Goal: Check status: Check status

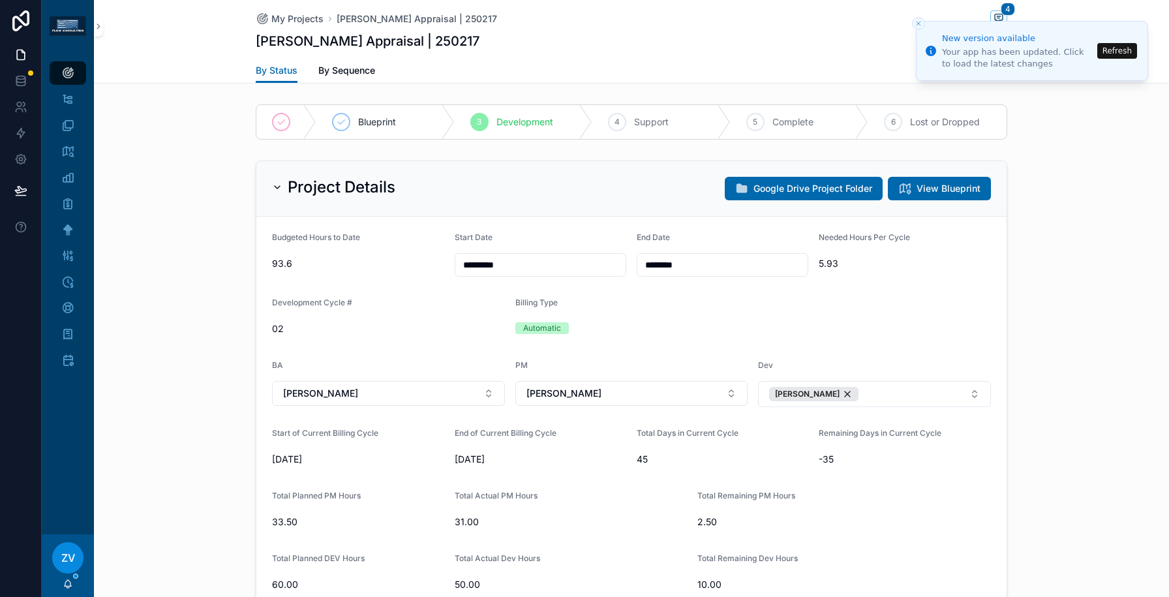
click at [998, 21] on li "New version available Your app has been updated. Click to load the latest chang…" at bounding box center [1032, 51] width 232 height 60
click at [1008, 8] on span "4" at bounding box center [1008, 9] width 14 height 13
click at [1169, 8] on div "scrollable content" at bounding box center [1169, 298] width 0 height 597
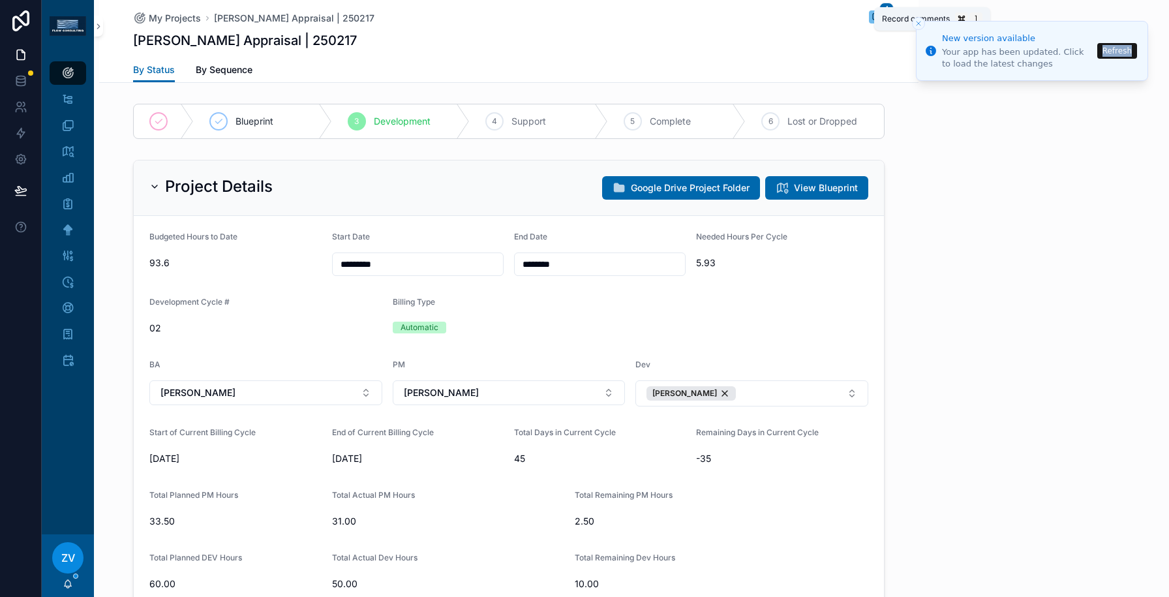
scroll to position [1801, 0]
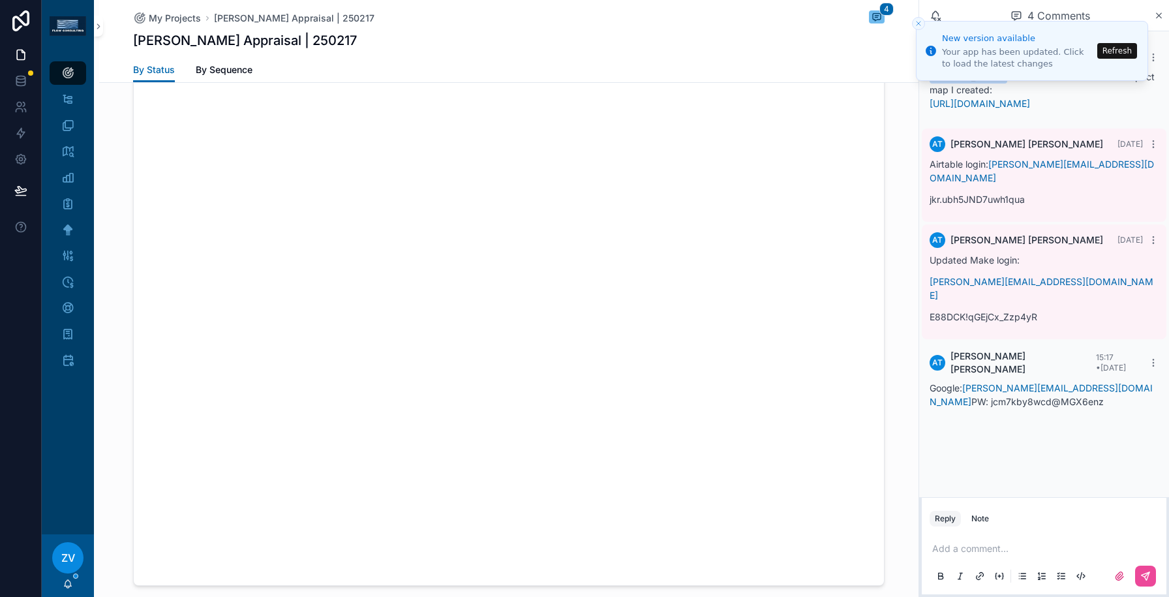
drag, startPoint x: 1053, startPoint y: 377, endPoint x: 925, endPoint y: 383, distance: 128.1
click at [925, 383] on div "AT [PERSON_NAME] 15:17 • [DATE] Google: [PERSON_NAME][EMAIL_ADDRESS][DOMAIN_NAM…" at bounding box center [1044, 383] width 245 height 82
copy p "jcm7kby8wcd@MGX6enz"
click at [1057, 446] on div "MO [PERSON_NAME] [DATE] [PERSON_NAME] Here is the link to the initial impact ma…" at bounding box center [1045, 264] width 250 height 466
click at [1161, 13] on icon "scrollable content" at bounding box center [1159, 15] width 5 height 5
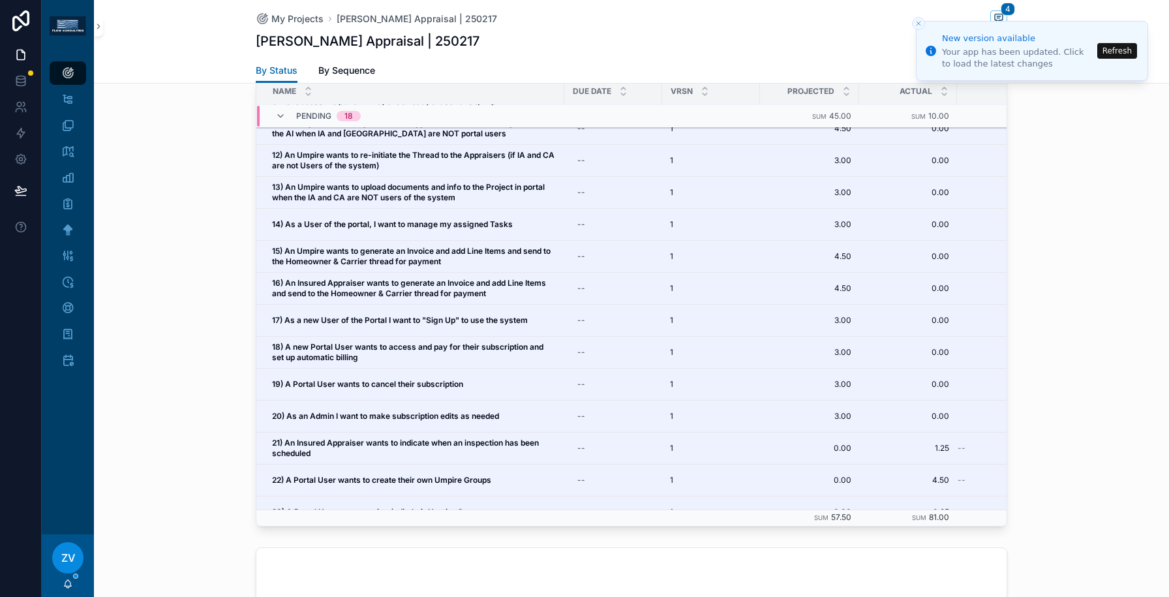
scroll to position [288, 0]
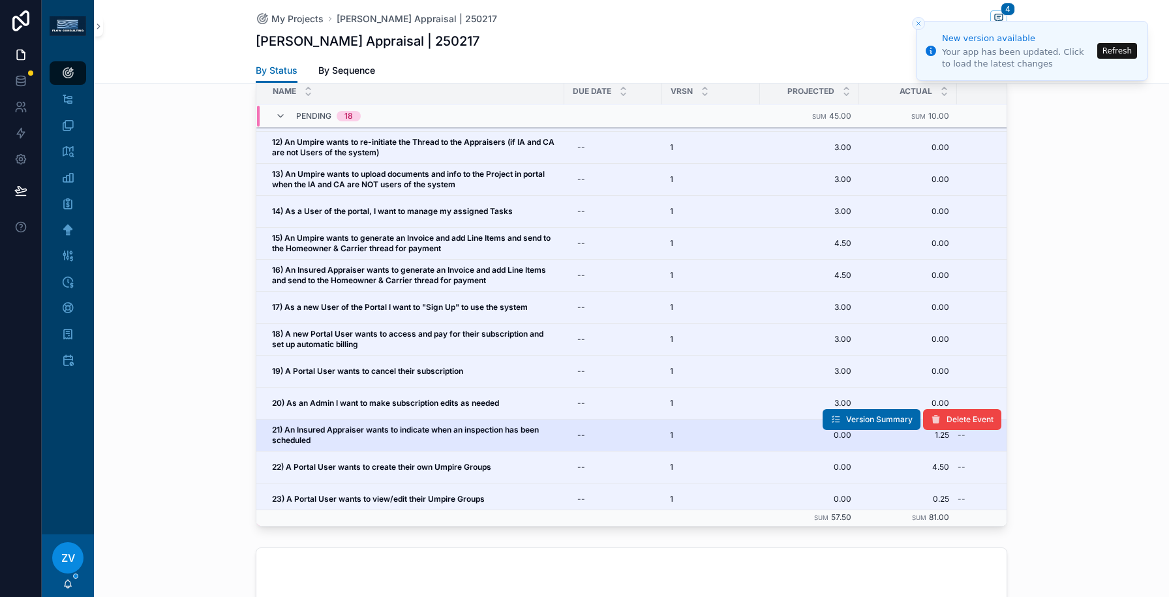
click at [489, 438] on span "21) An Insured Appraiser wants to indicate when an inspection has been scheduled" at bounding box center [414, 435] width 285 height 21
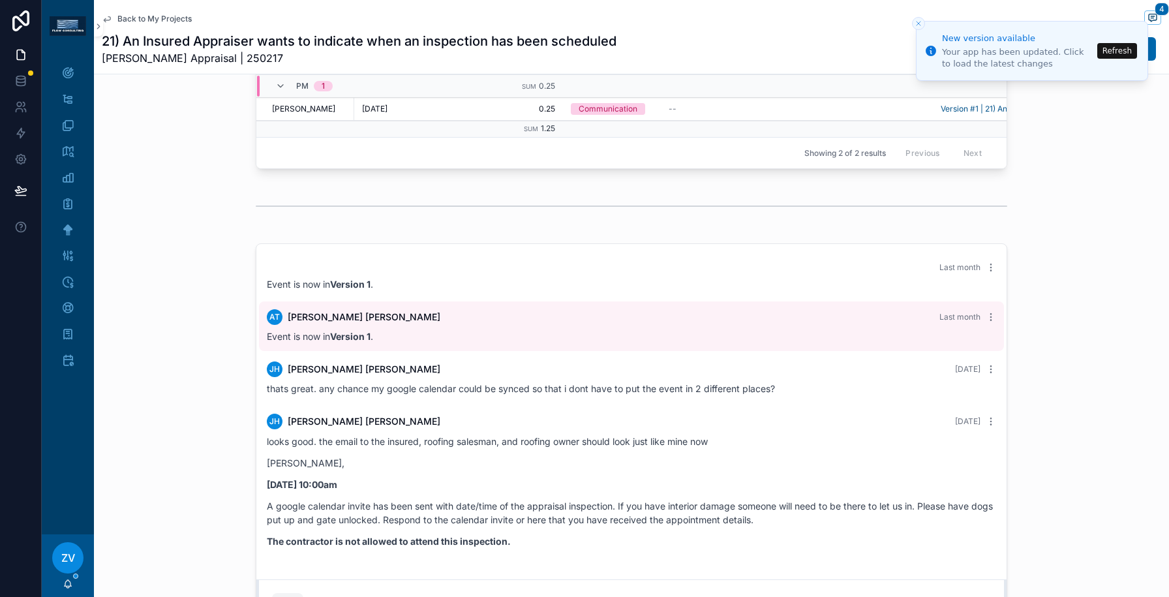
scroll to position [1370, 0]
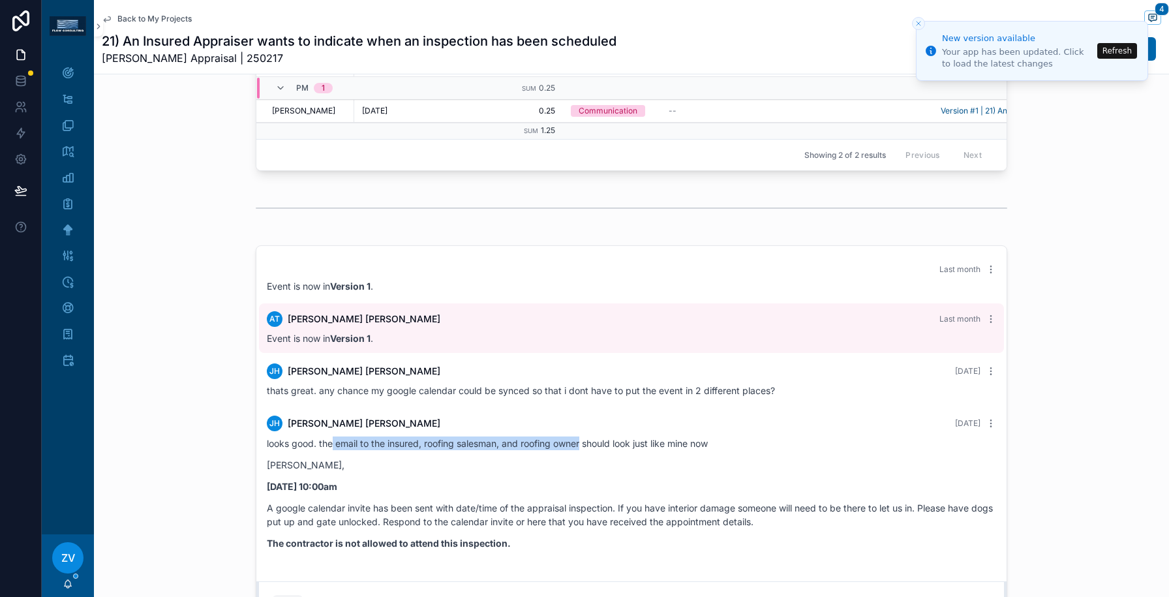
drag, startPoint x: 332, startPoint y: 441, endPoint x: 585, endPoint y: 437, distance: 253.9
click at [585, 437] on p "looks good. the email to the insured, roofing salesman, and roofing owner shoul…" at bounding box center [632, 444] width 730 height 14
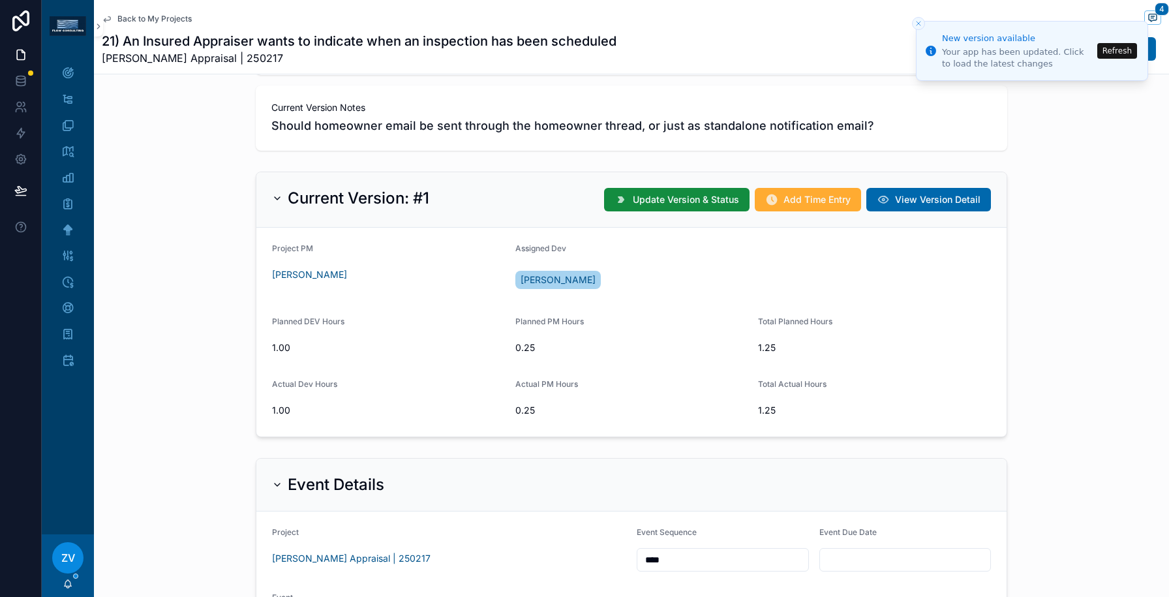
scroll to position [0, 0]
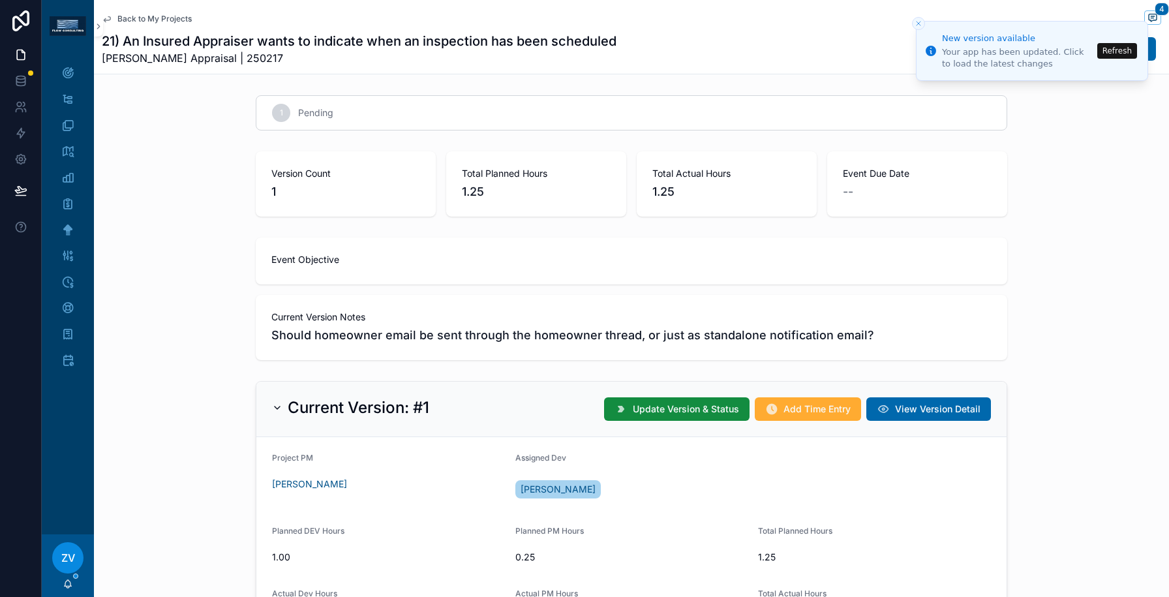
click at [131, 18] on span "Back to My Projects" at bounding box center [154, 19] width 74 height 10
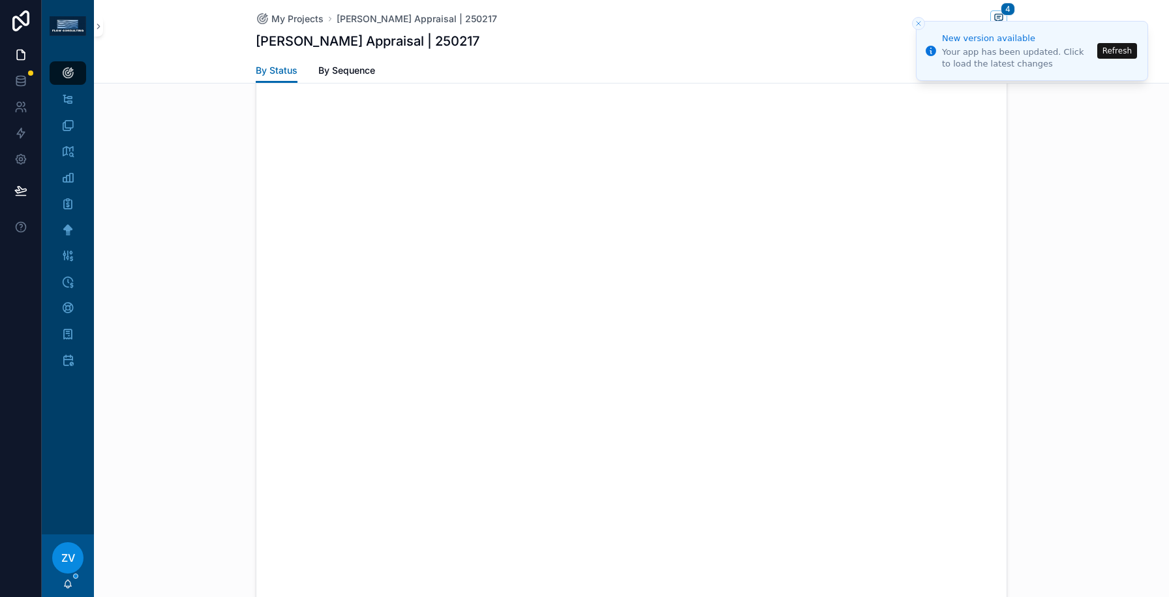
scroll to position [1790, 0]
click at [1036, 259] on div "scrollable content" at bounding box center [631, 297] width 1075 height 609
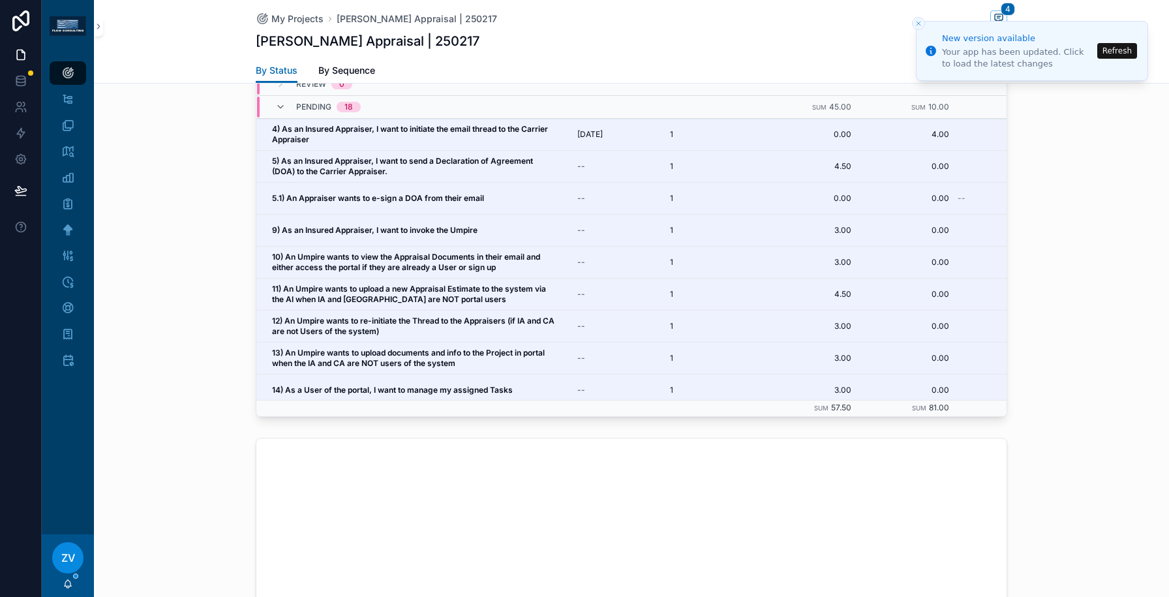
scroll to position [1075, 0]
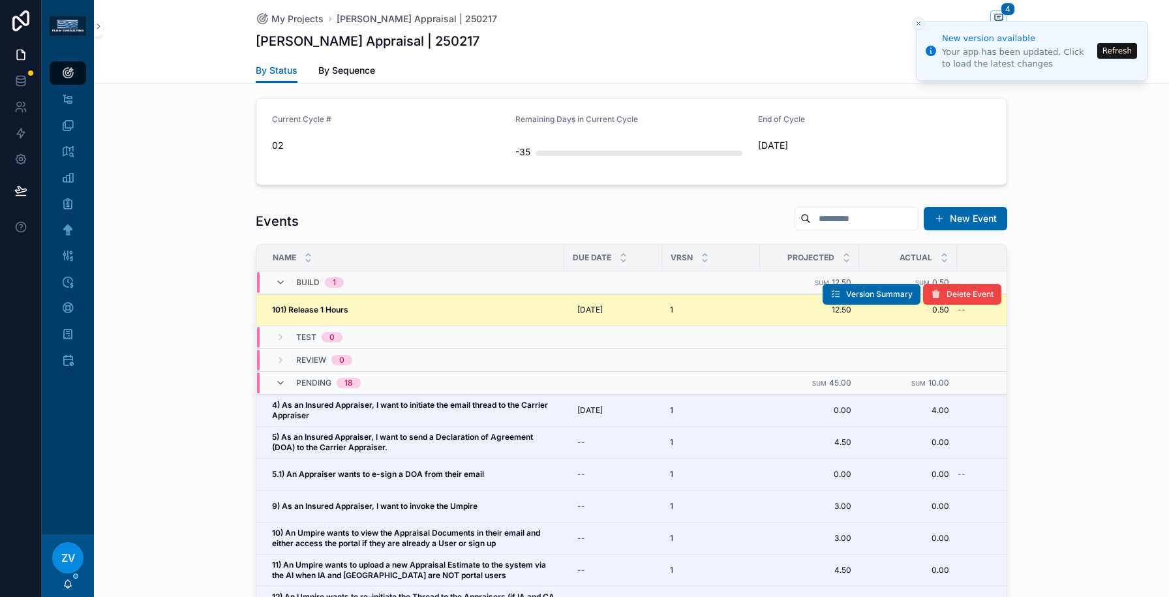
click at [480, 309] on div "101) Release 1 Hours 101) Release 1 Hours" at bounding box center [414, 310] width 285 height 10
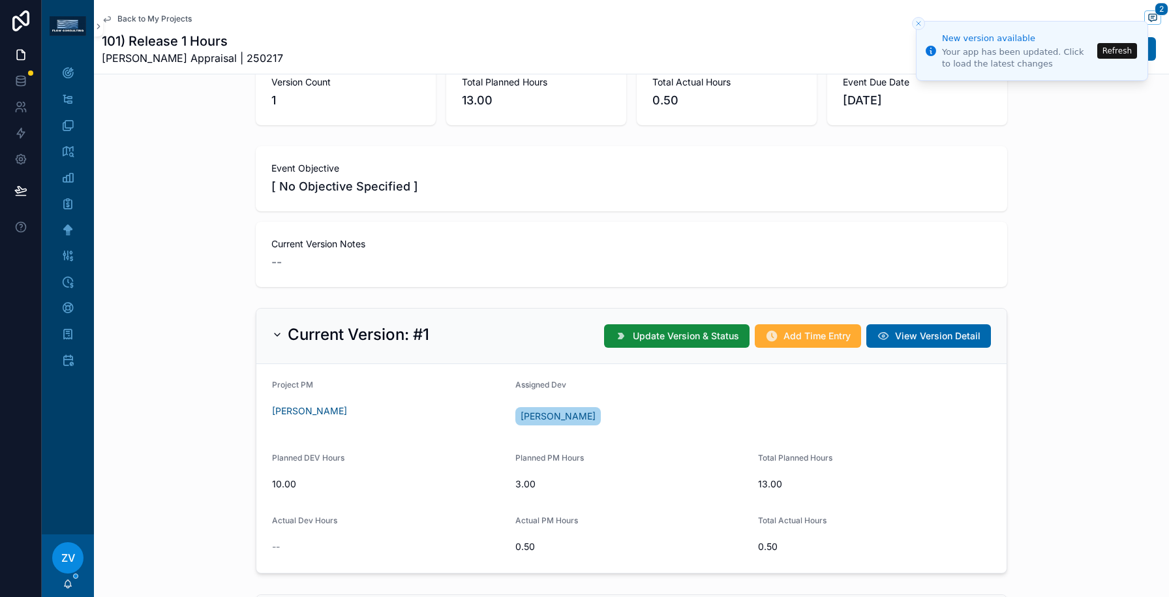
scroll to position [211, 0]
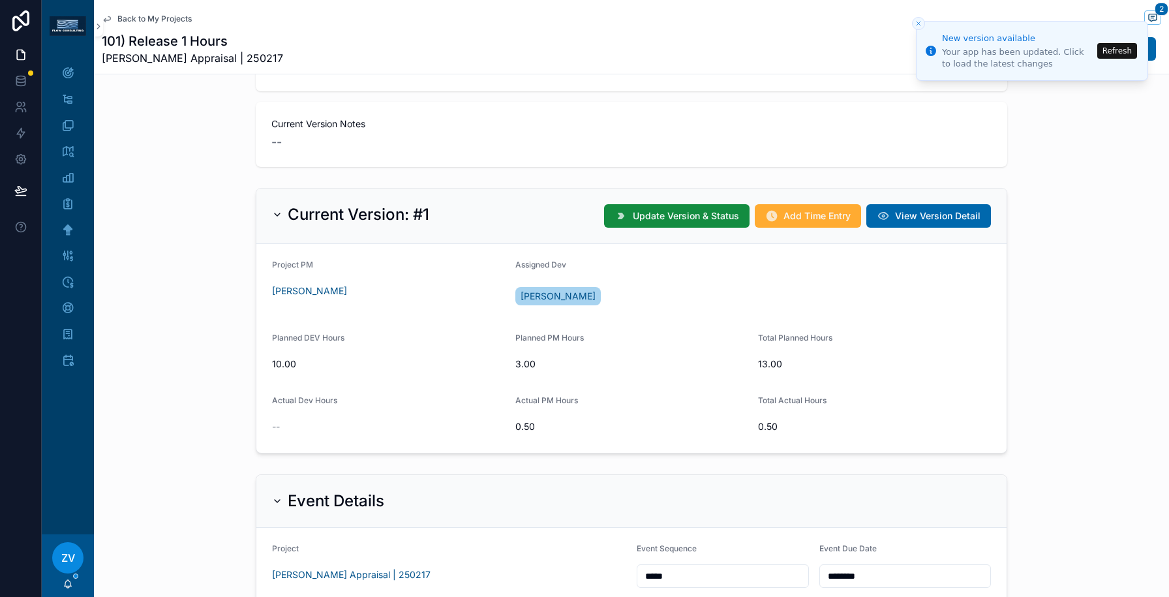
click at [343, 359] on span "10.00" at bounding box center [388, 364] width 233 height 13
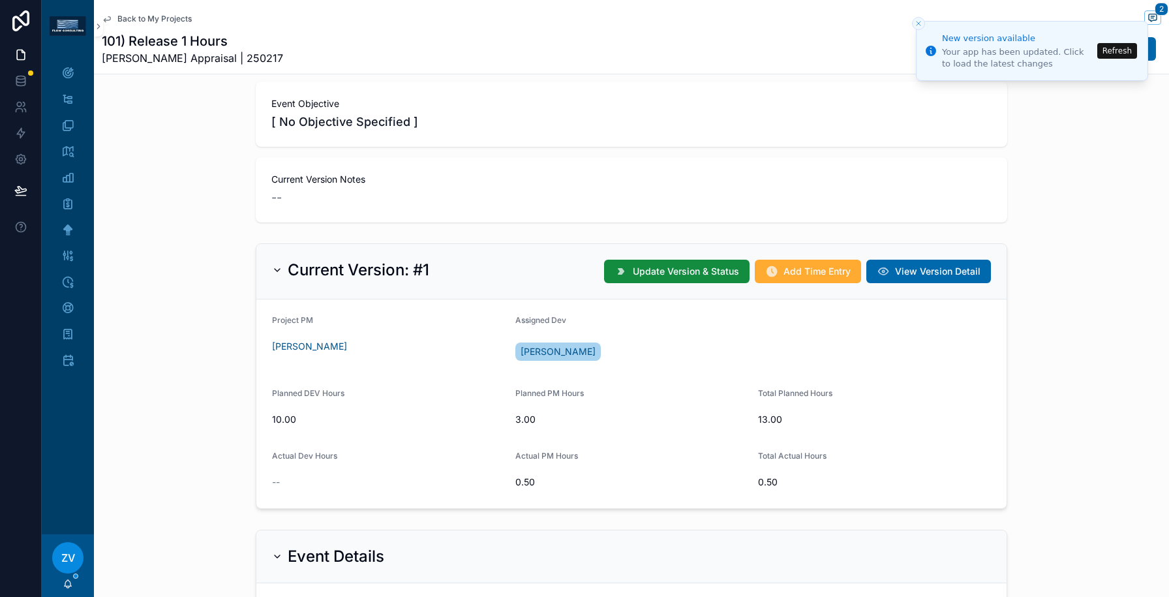
scroll to position [0, 0]
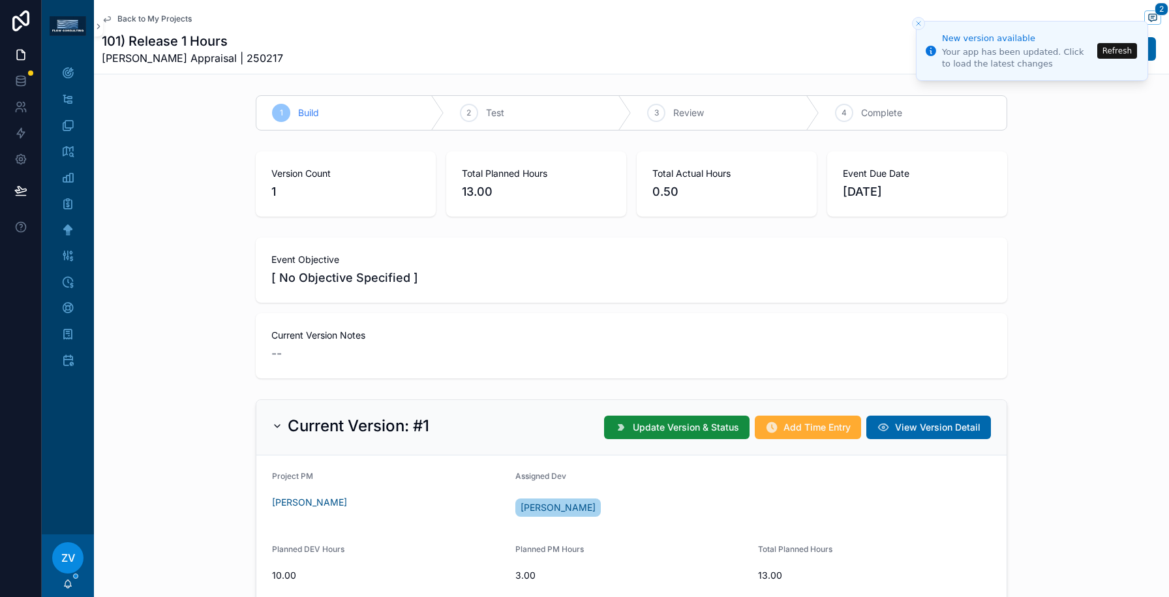
click at [173, 22] on span "Back to My Projects" at bounding box center [154, 19] width 74 height 10
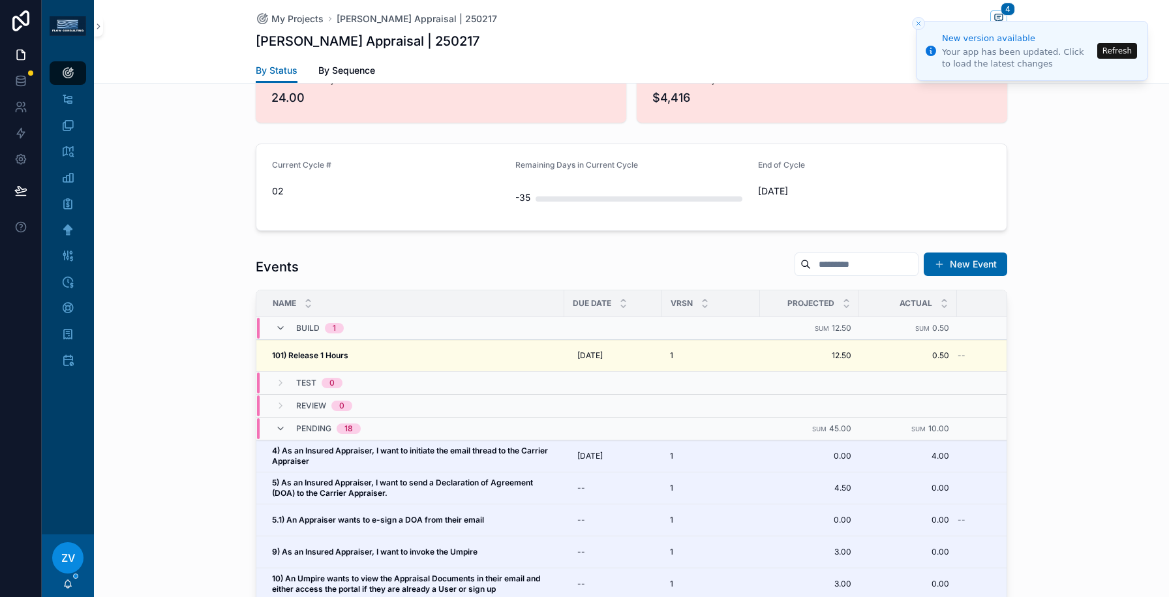
scroll to position [1811, 0]
